Goal: Information Seeking & Learning: Find specific fact

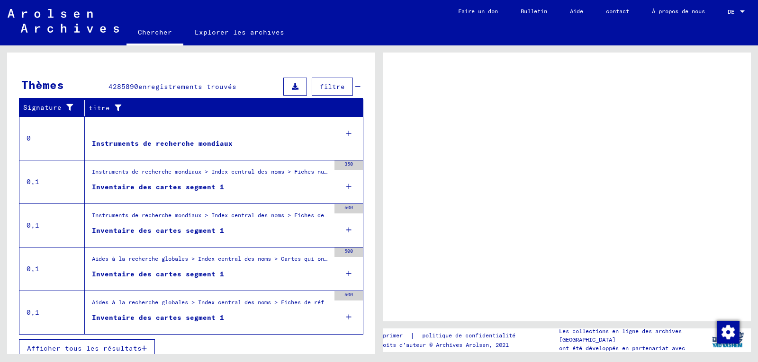
scroll to position [167, 0]
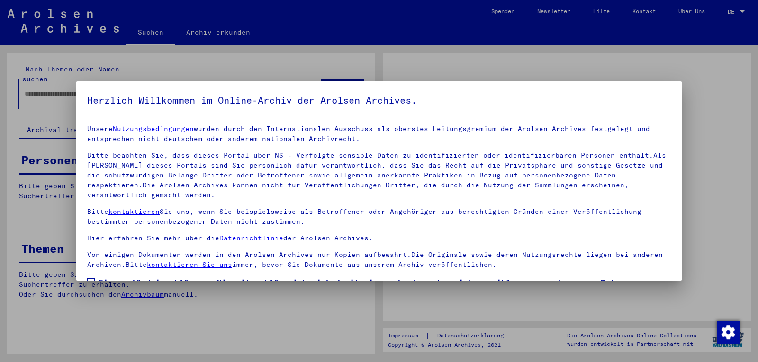
type input "**********"
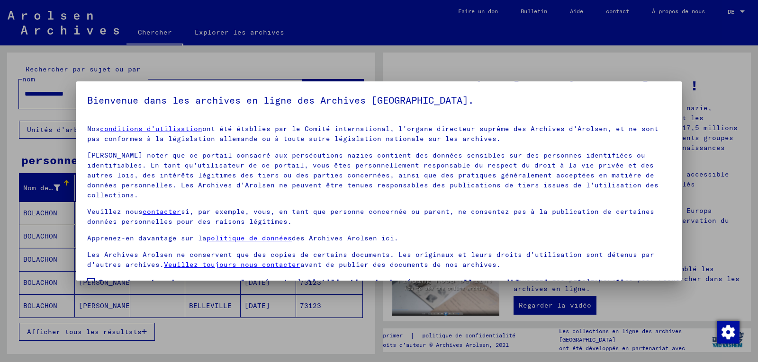
click at [90, 278] on span at bounding box center [91, 282] width 8 height 8
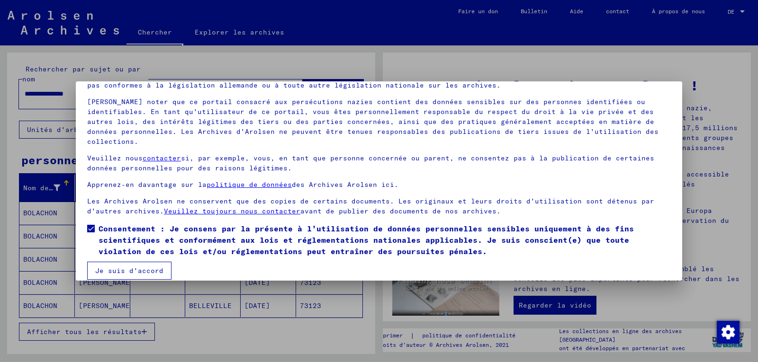
scroll to position [54, 0]
click at [142, 266] on font "Je suis d'accord" at bounding box center [129, 270] width 68 height 9
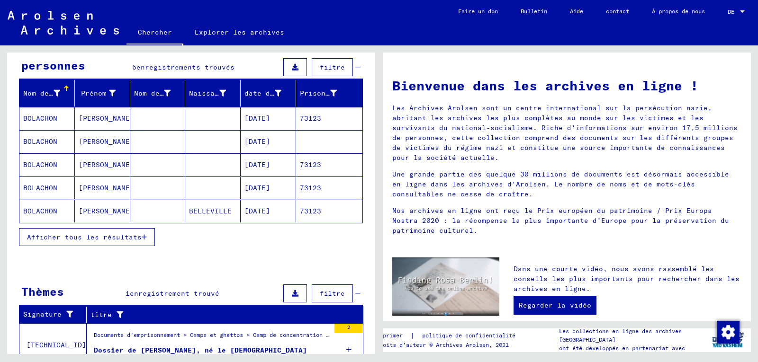
scroll to position [136, 0]
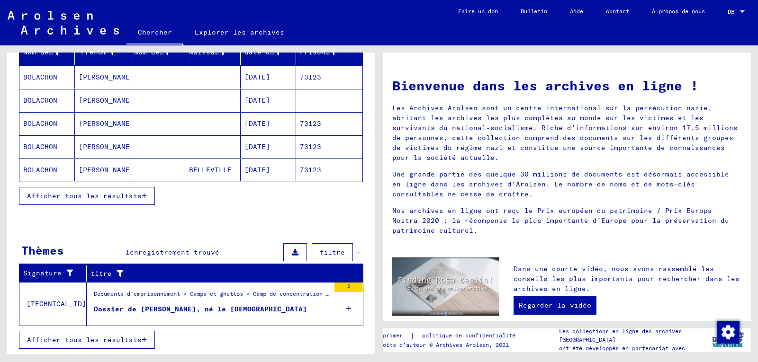
click at [200, 310] on font "Dossier de [PERSON_NAME], né le [DEMOGRAPHIC_DATA]" at bounding box center [200, 309] width 213 height 9
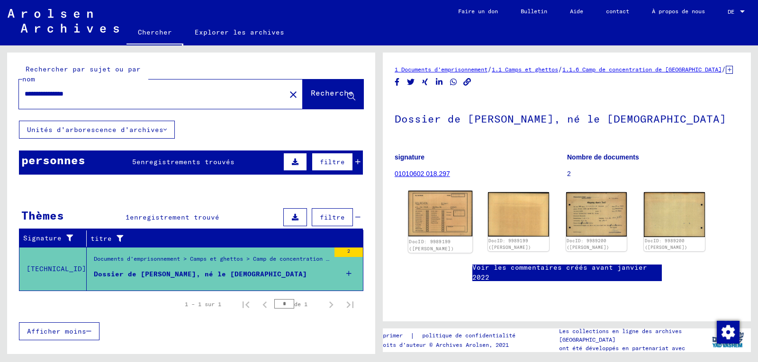
click at [443, 225] on img at bounding box center [440, 214] width 64 height 46
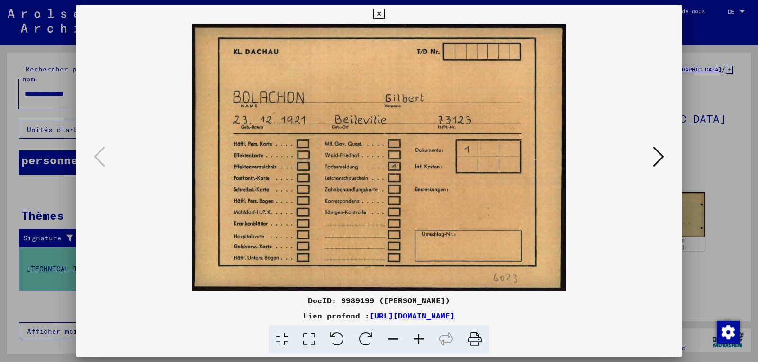
click at [662, 155] on icon at bounding box center [658, 156] width 11 height 23
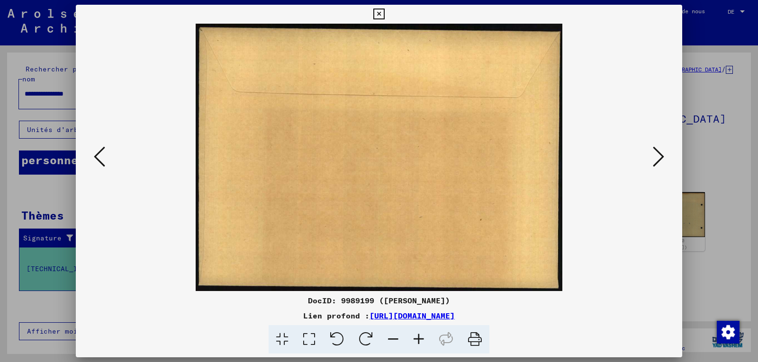
click at [662, 155] on icon at bounding box center [658, 156] width 11 height 23
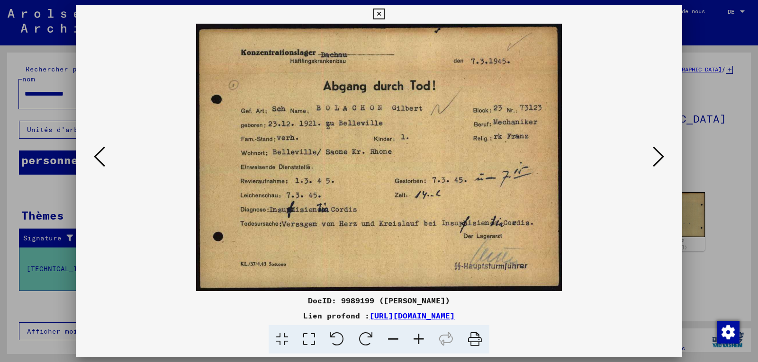
click at [663, 159] on icon at bounding box center [658, 156] width 11 height 23
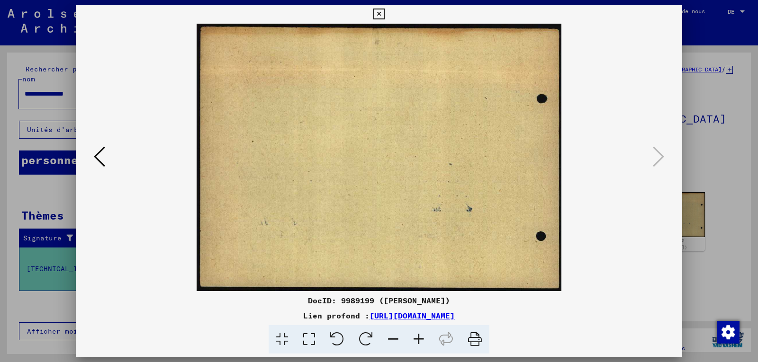
click at [379, 14] on icon at bounding box center [378, 14] width 11 height 11
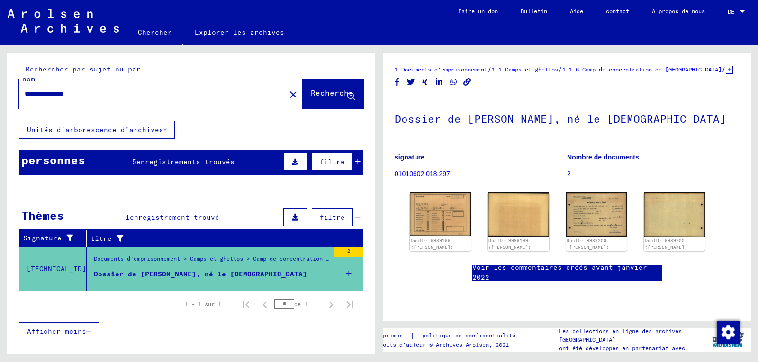
click at [206, 168] on div "personnes 5 enregistrements trouvés filtre" at bounding box center [191, 163] width 344 height 24
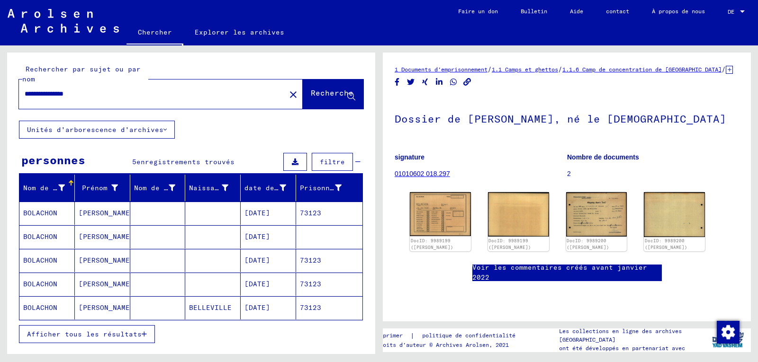
click at [270, 214] on font "[DATE]" at bounding box center [257, 213] width 26 height 9
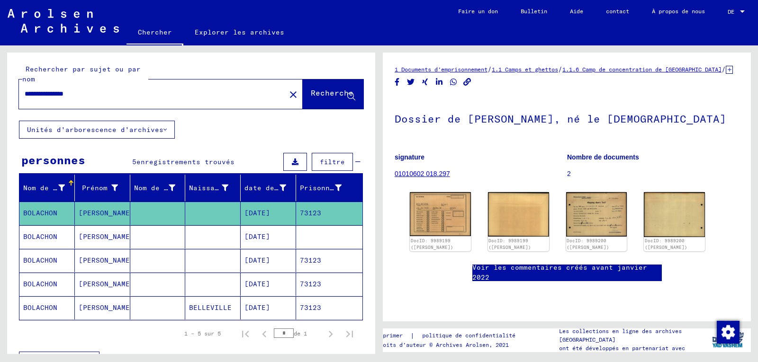
click at [269, 238] on font "[DATE]" at bounding box center [257, 237] width 26 height 9
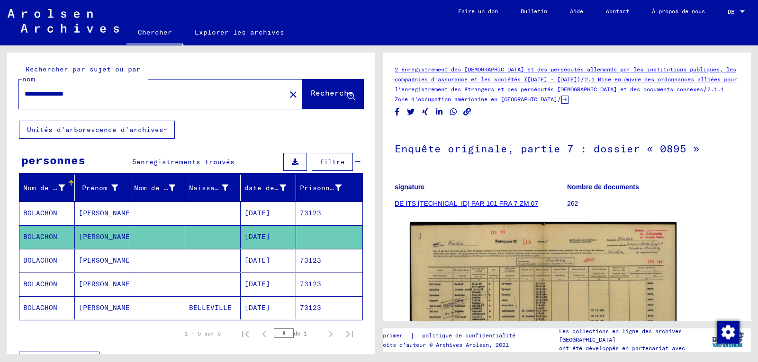
click at [270, 211] on font "[DATE]" at bounding box center [257, 213] width 26 height 9
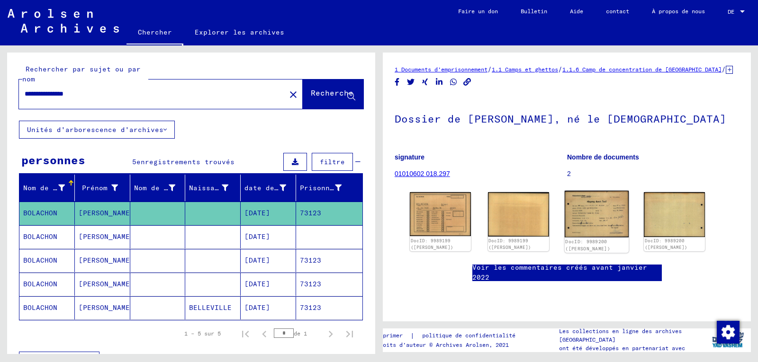
click at [598, 222] on img at bounding box center [596, 214] width 64 height 47
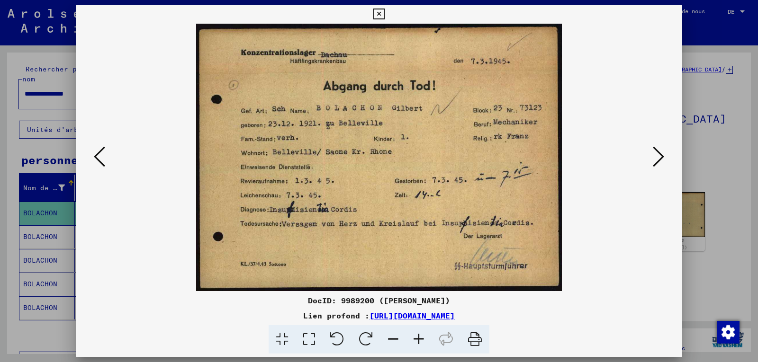
click at [664, 160] on button at bounding box center [658, 157] width 17 height 27
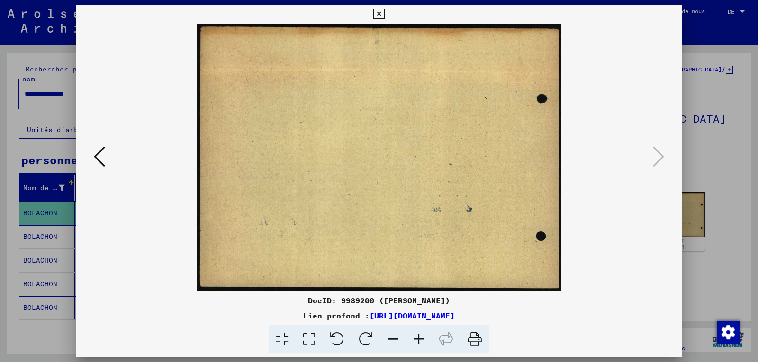
click at [381, 15] on icon at bounding box center [378, 14] width 11 height 11
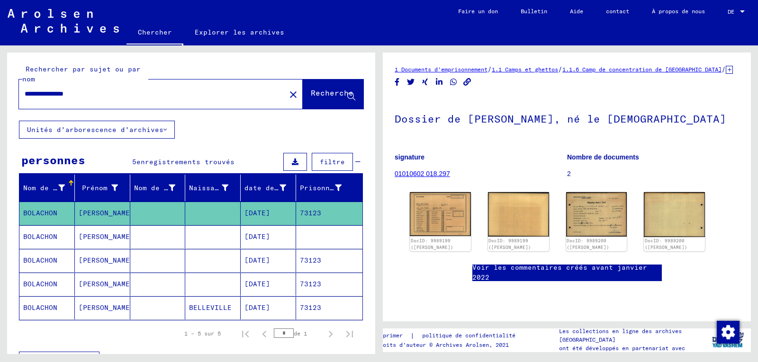
click at [258, 239] on font "[DATE]" at bounding box center [257, 237] width 26 height 9
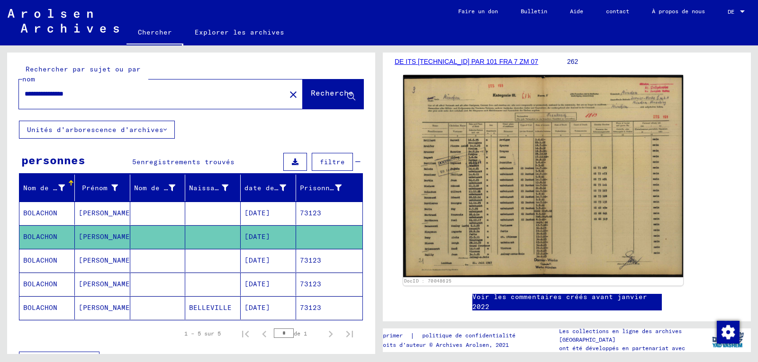
scroll to position [189, 0]
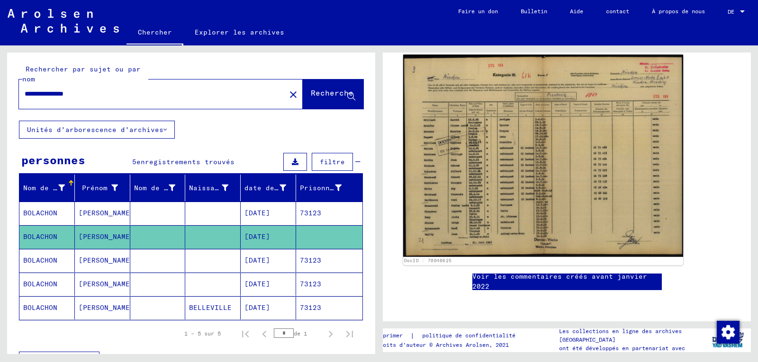
click at [562, 154] on img at bounding box center [543, 156] width 280 height 202
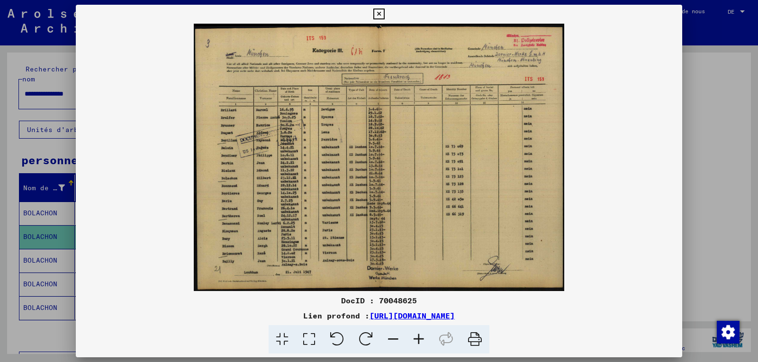
click at [379, 14] on icon at bounding box center [378, 14] width 11 height 11
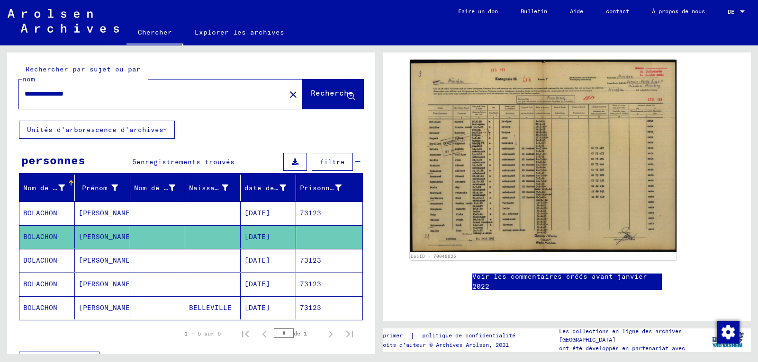
click at [264, 266] on mat-cell "[DATE]" at bounding box center [268, 260] width 55 height 23
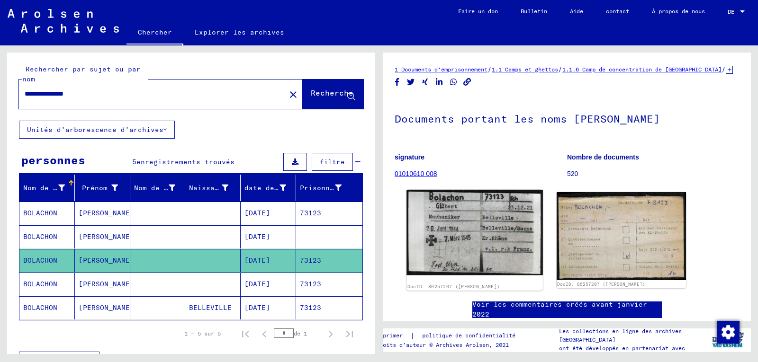
click at [474, 239] on img at bounding box center [474, 233] width 136 height 86
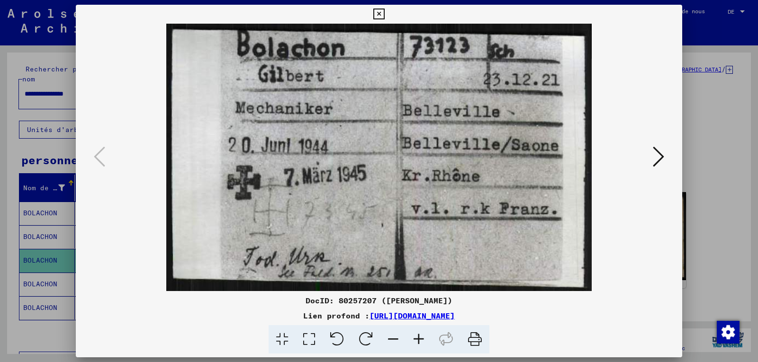
click at [455, 315] on font "[URL][DOMAIN_NAME]" at bounding box center [411, 315] width 85 height 9
click at [383, 13] on icon at bounding box center [378, 14] width 11 height 11
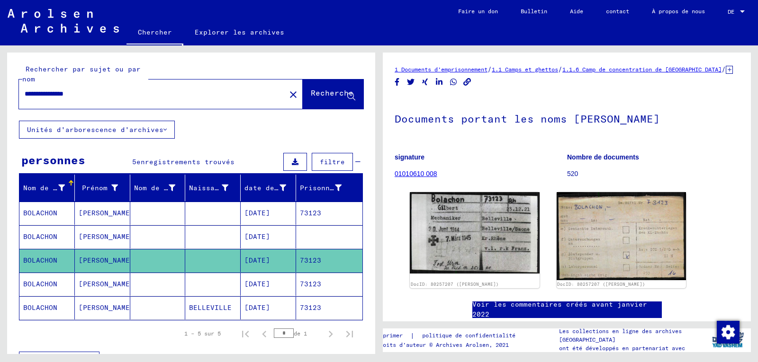
click at [264, 283] on font "[DATE]" at bounding box center [257, 284] width 26 height 9
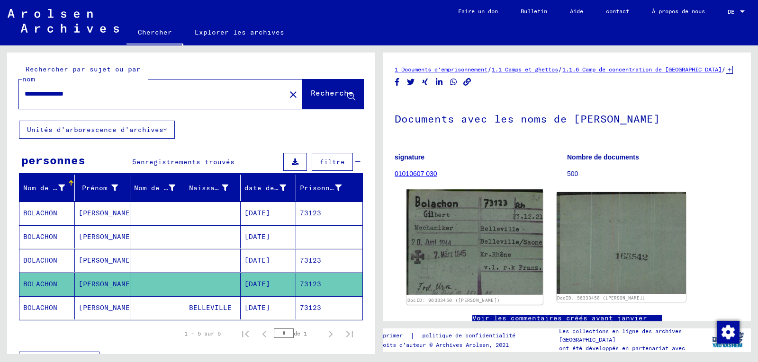
click at [480, 244] on img at bounding box center [474, 242] width 136 height 106
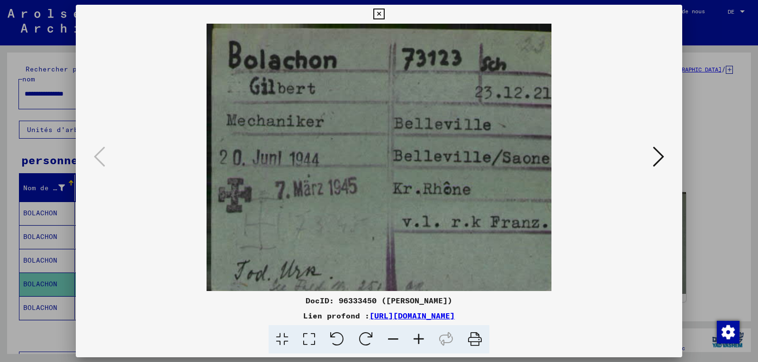
click at [381, 13] on icon at bounding box center [378, 14] width 11 height 11
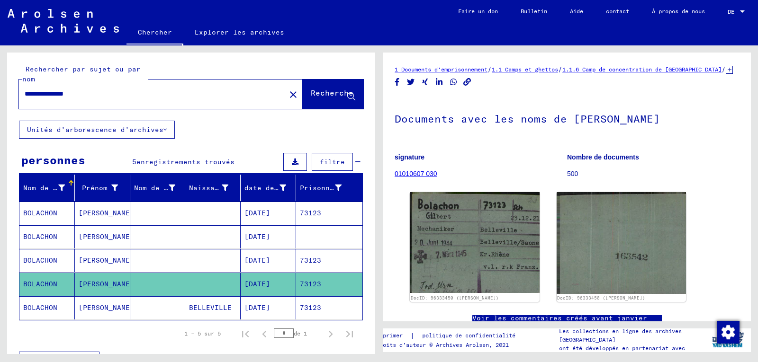
click at [270, 307] on font "[DATE]" at bounding box center [257, 308] width 26 height 9
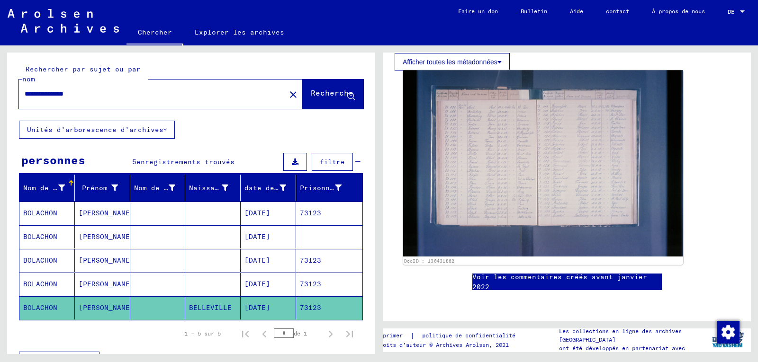
scroll to position [284, 0]
click at [544, 101] on img at bounding box center [543, 163] width 280 height 187
